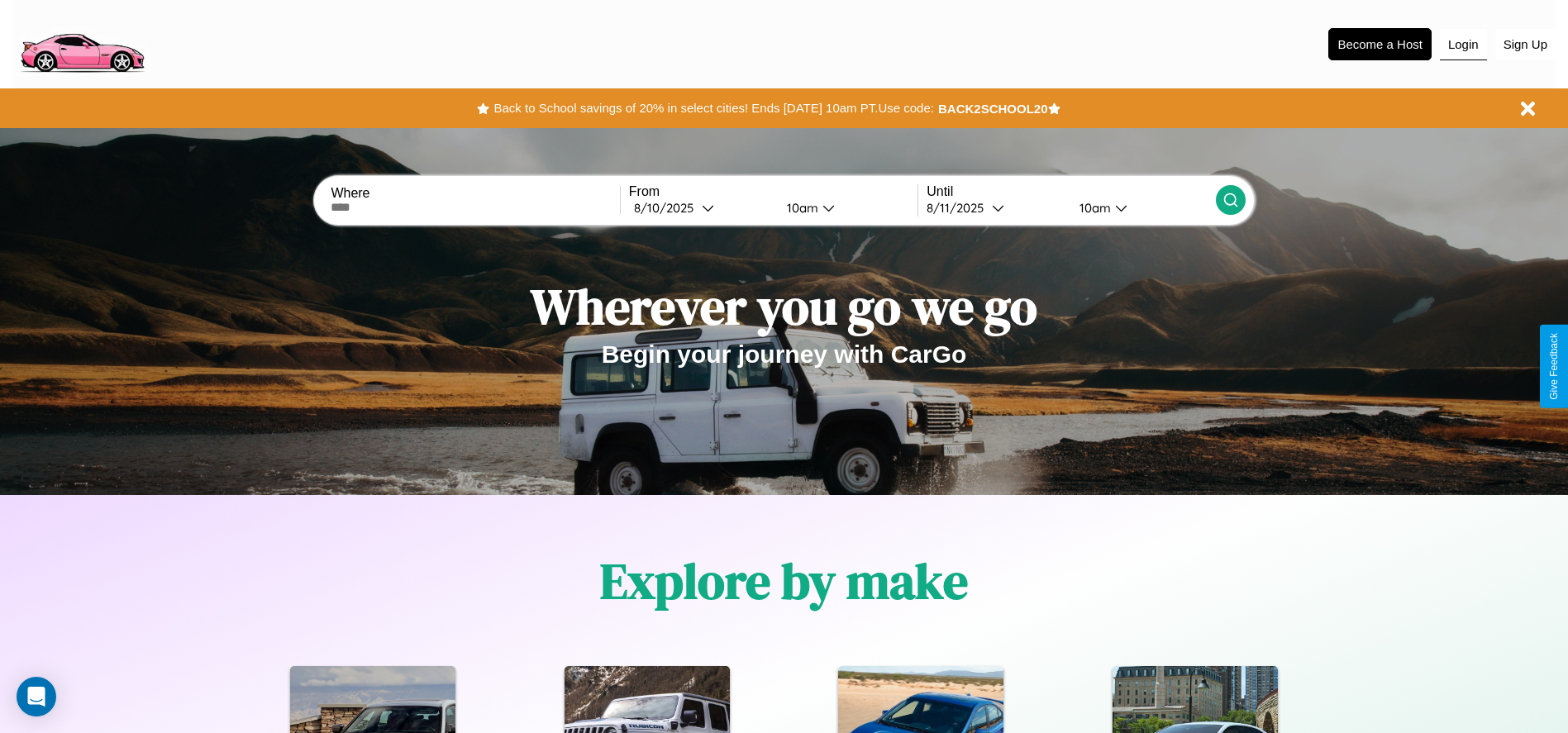
click at [1463, 44] on button "Login" at bounding box center [1464, 45] width 47 height 31
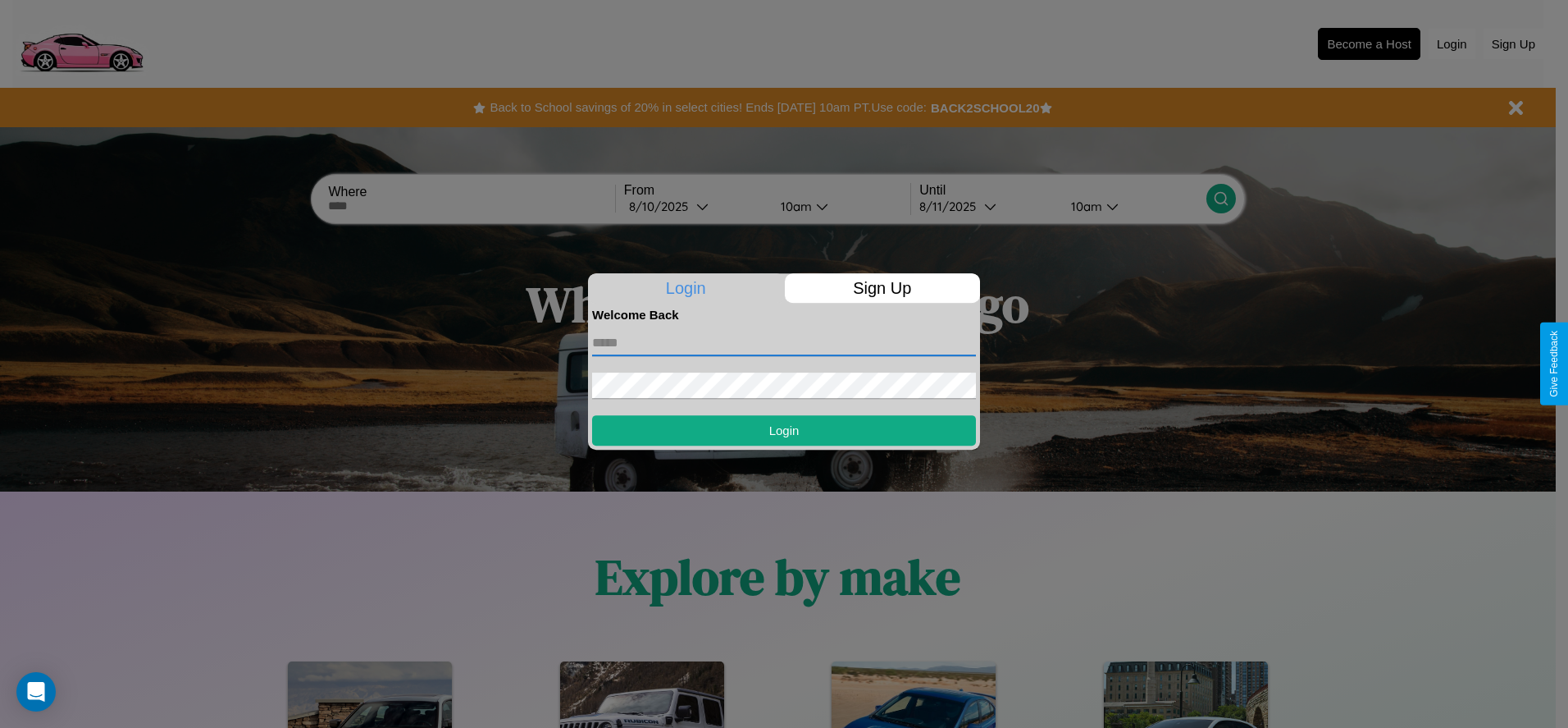
click at [784, 343] on input "text" at bounding box center [784, 343] width 384 height 26
type input "**********"
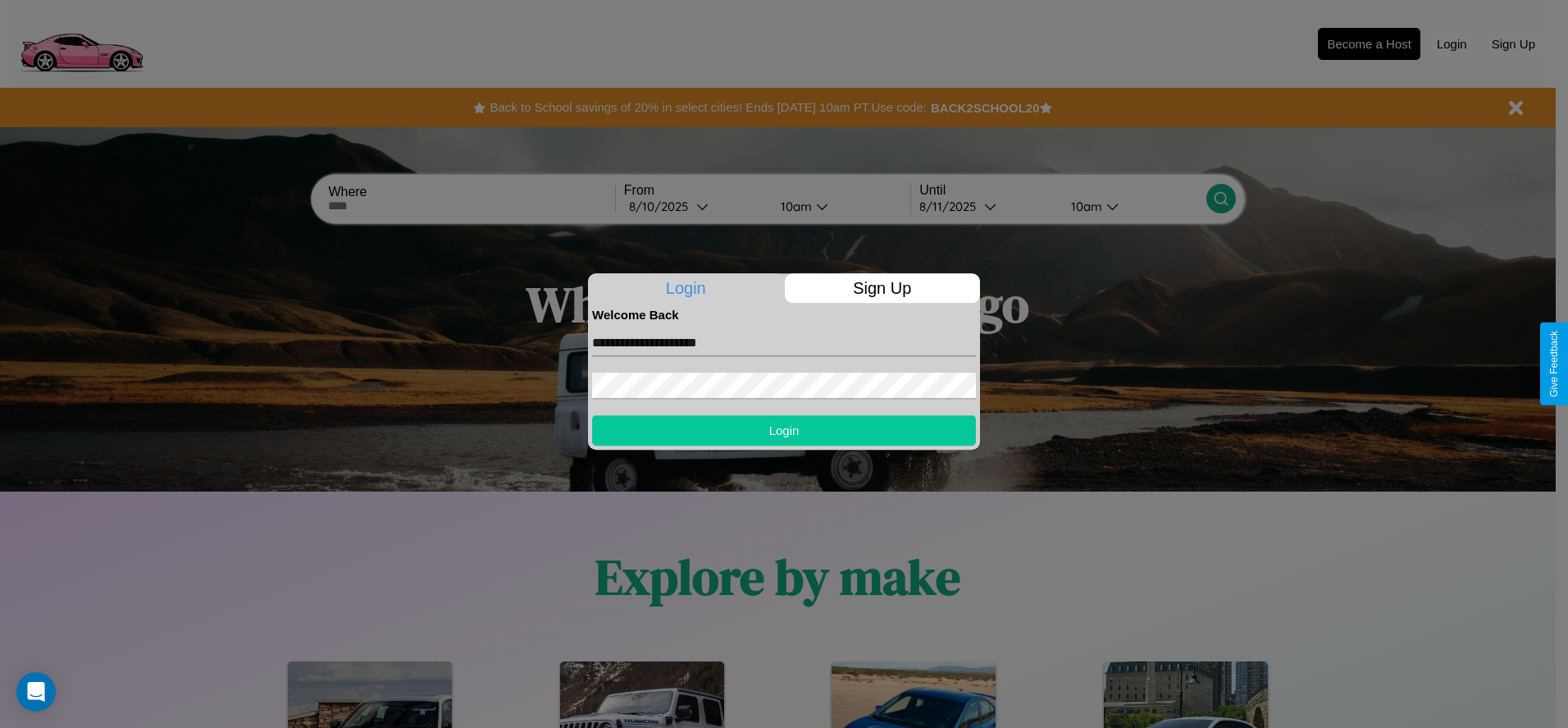
click at [784, 430] on button "Login" at bounding box center [784, 430] width 384 height 30
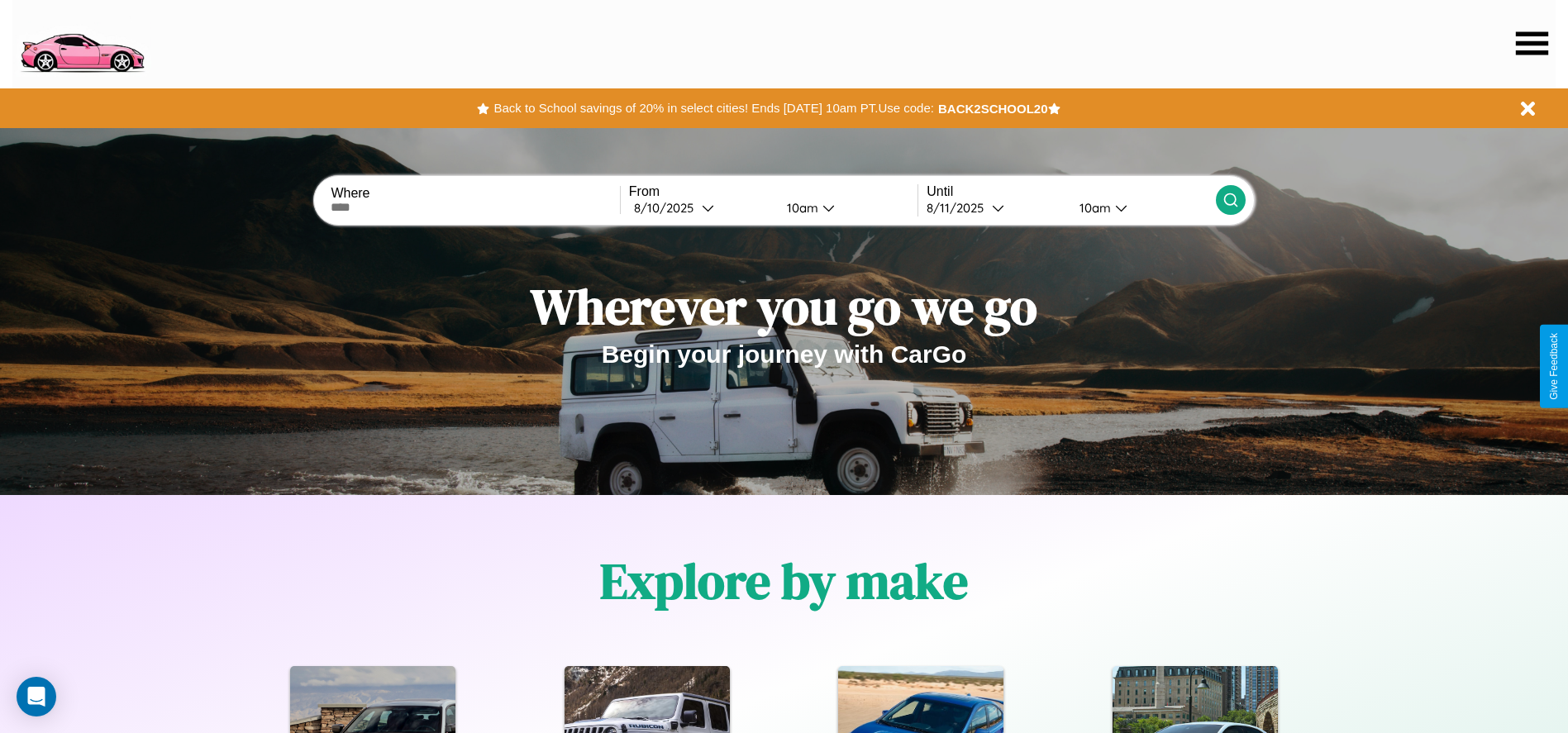
click at [1532, 43] on icon at bounding box center [1532, 43] width 32 height 24
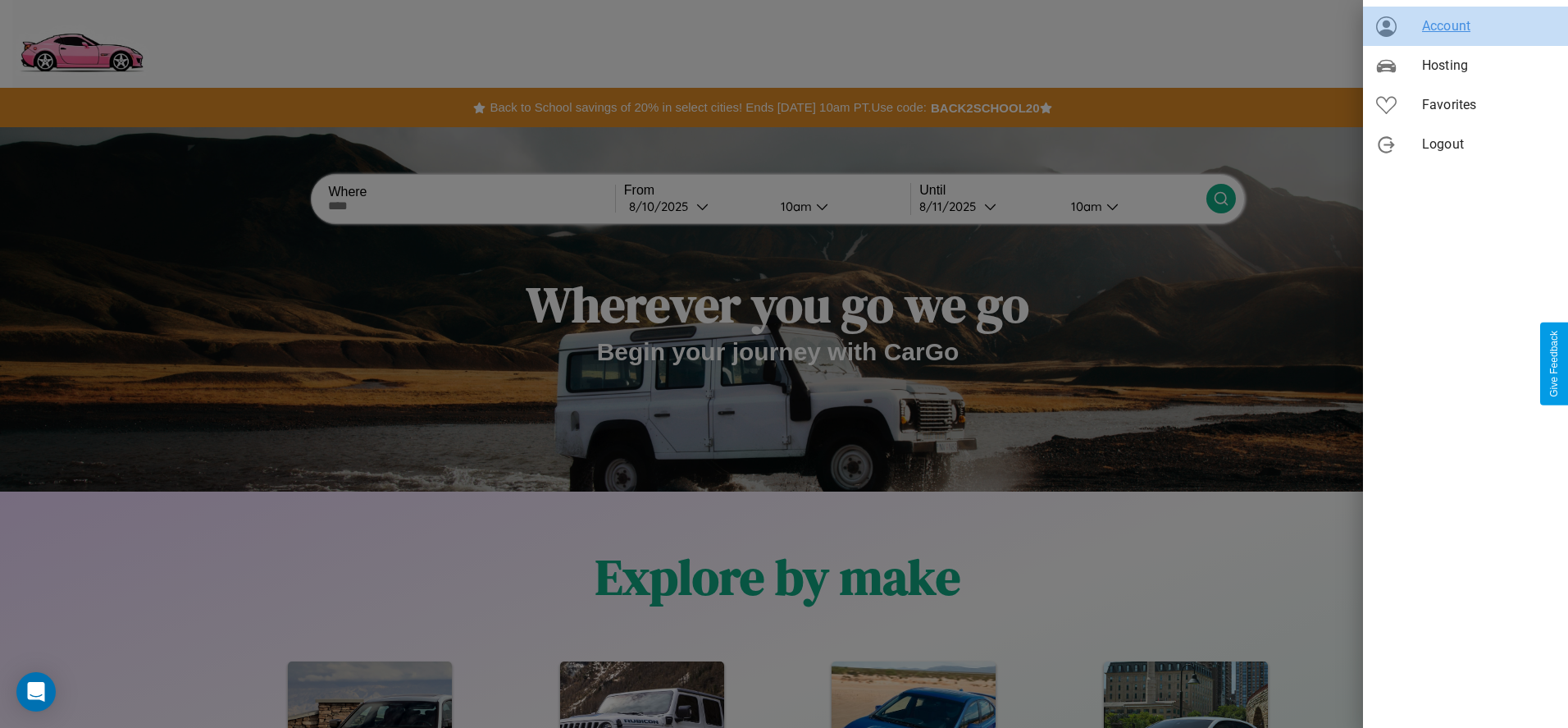
click at [1465, 26] on span "Account" at bounding box center [1488, 26] width 133 height 19
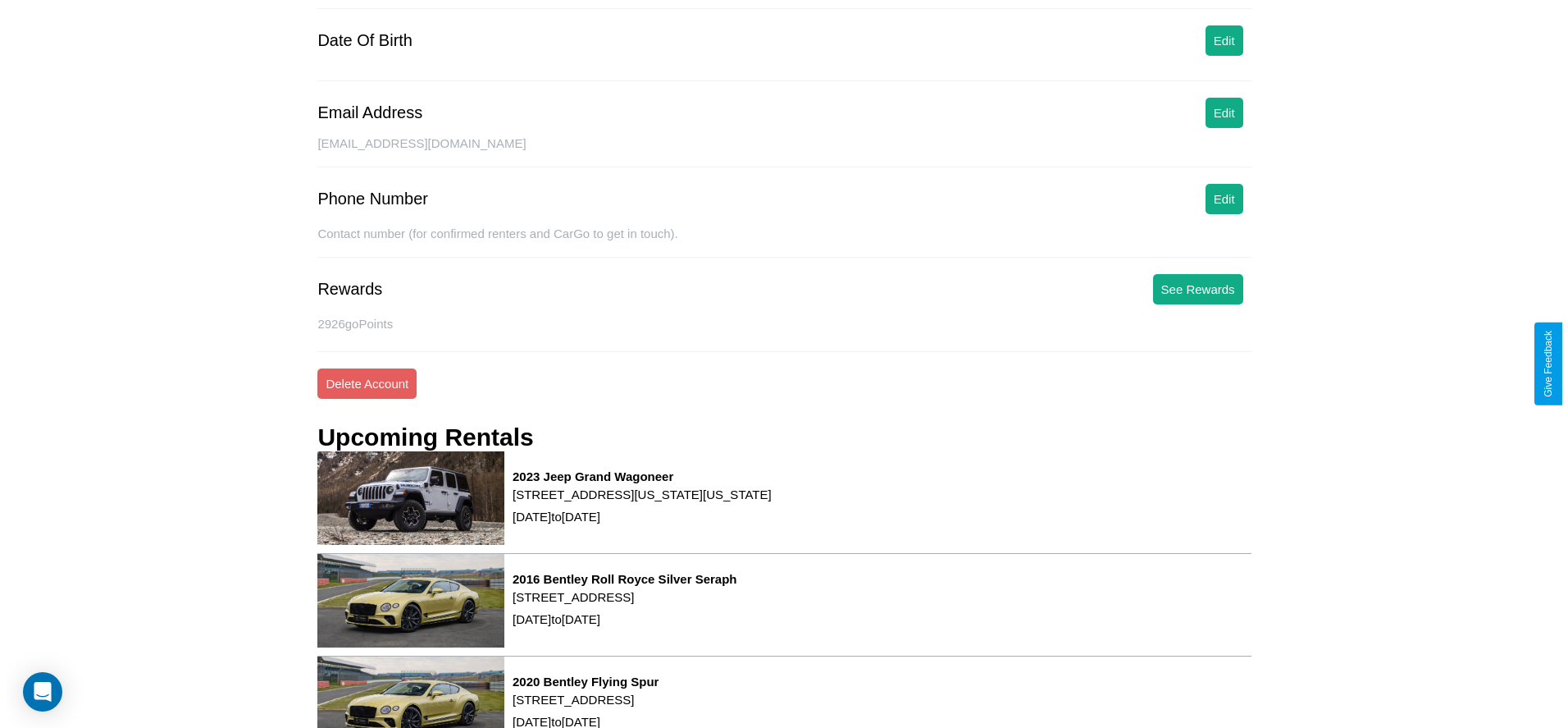
scroll to position [222, 0]
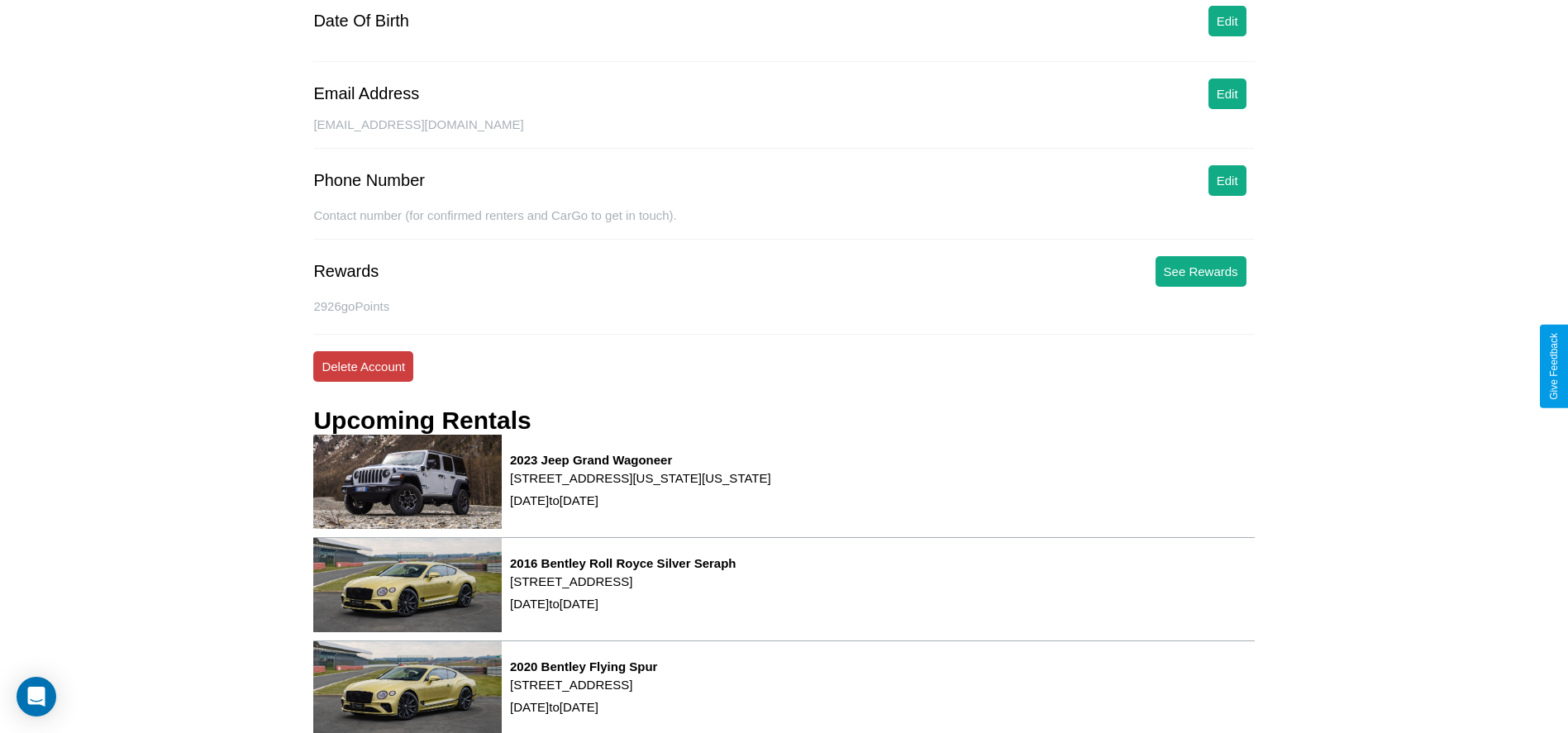
click at [363, 366] on button "Delete Account" at bounding box center [364, 366] width 100 height 30
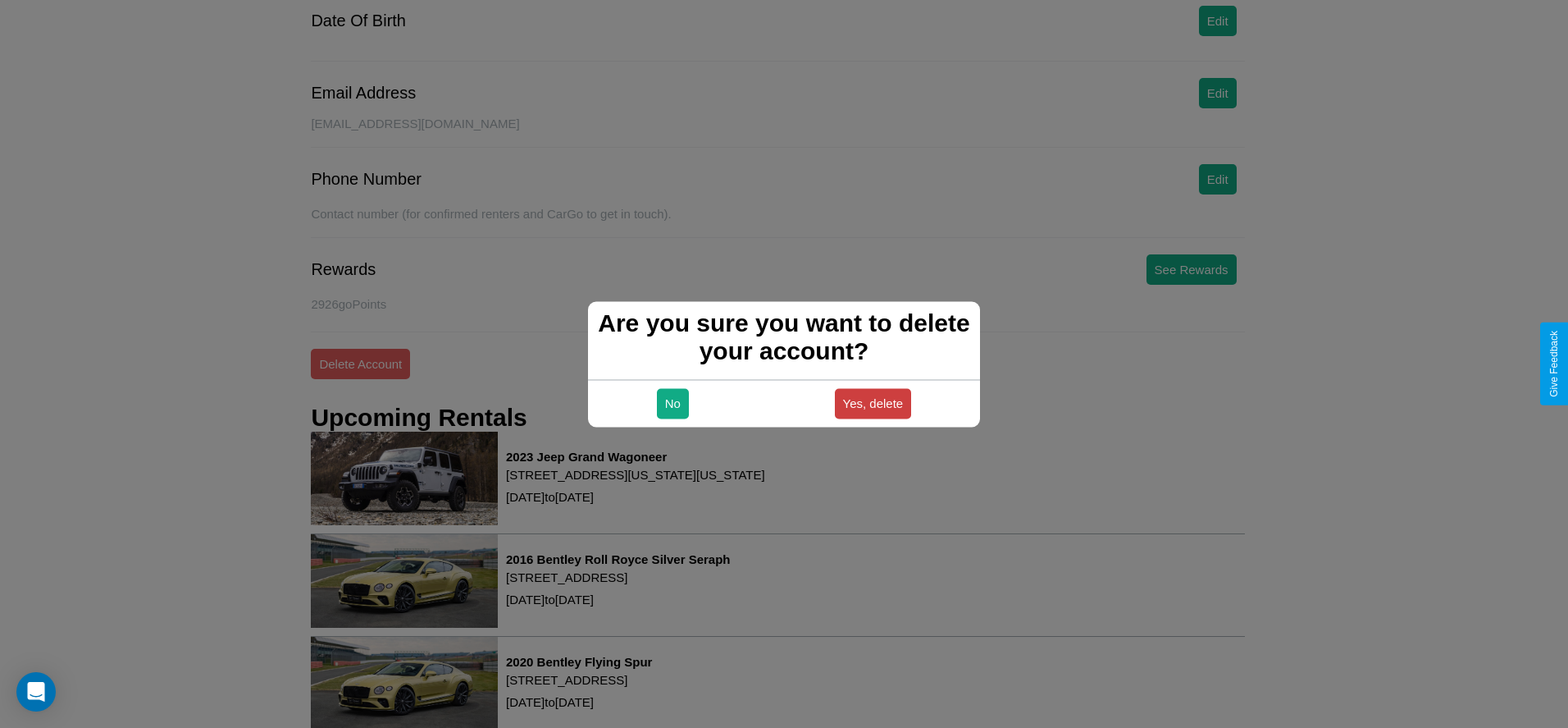
click at [873, 403] on button "Yes, delete" at bounding box center [873, 403] width 77 height 30
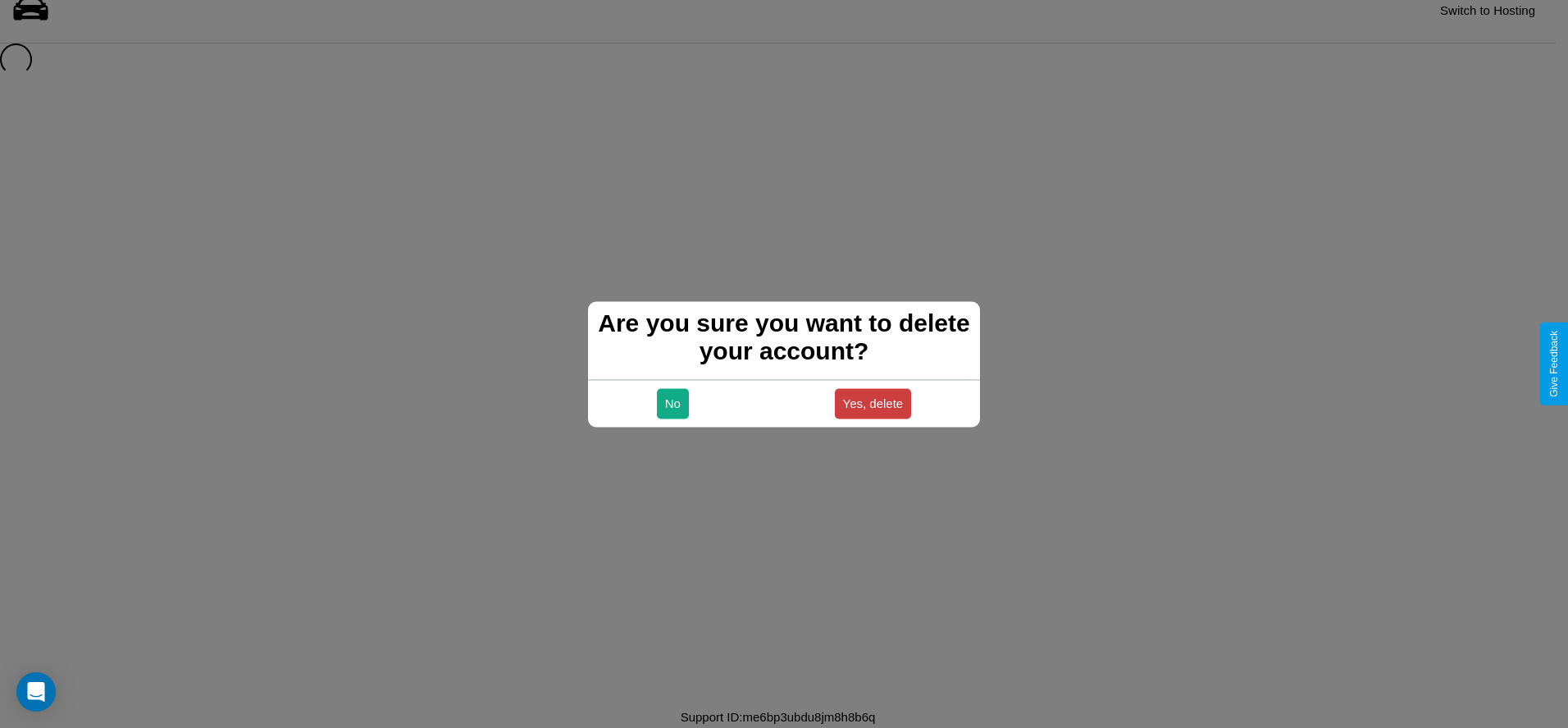
scroll to position [22, 0]
